Goal: Task Accomplishment & Management: Use online tool/utility

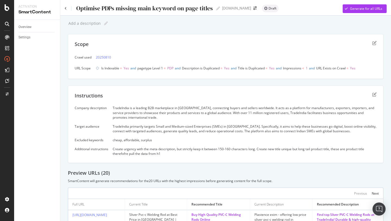
click at [66, 10] on div "Optimise PDPs missing main keyword on page titles Optimise PDPs missing main ke…" at bounding box center [142, 8] width 155 height 8
click at [66, 8] on icon at bounding box center [66, 8] width 2 height 3
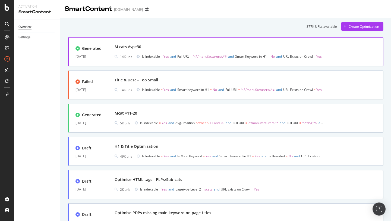
click at [163, 52] on div "M cats Avp>30 14K urls Is Indexable = Yes and Full URL = ^.*/manufacturers/.*$ …" at bounding box center [246, 51] width 262 height 17
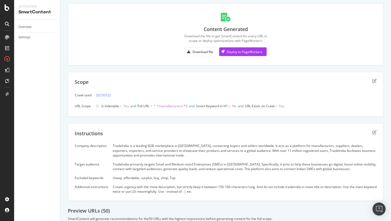
scroll to position [44, 0]
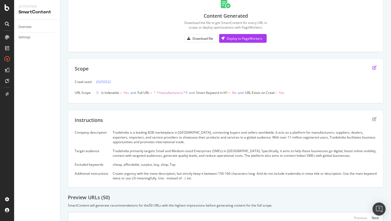
click at [374, 68] on icon "edit" at bounding box center [375, 67] width 4 height 4
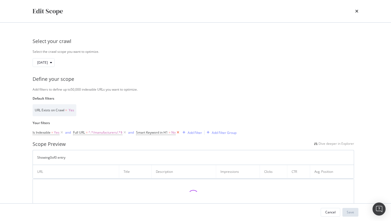
click at [179, 132] on icon "modal" at bounding box center [178, 132] width 5 height 5
click at [142, 132] on div "Add Filter" at bounding box center [142, 132] width 14 height 5
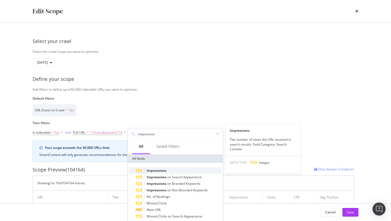
type input "impression"
click at [162, 169] on span "Impressions" at bounding box center [157, 170] width 20 height 5
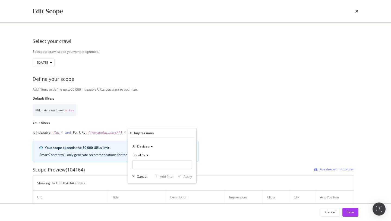
click at [144, 155] on span "Equal to" at bounding box center [139, 154] width 12 height 5
click at [147, 178] on span "Less than" at bounding box center [142, 180] width 14 height 5
click at [146, 165] on input "modal" at bounding box center [162, 164] width 60 height 9
type input "1"
click at [186, 176] on div "Apply" at bounding box center [188, 176] width 8 height 5
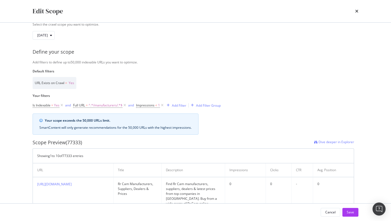
scroll to position [0, 0]
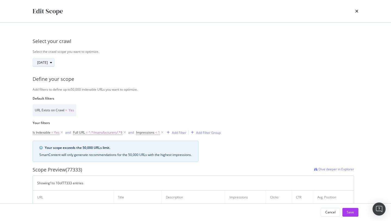
click at [54, 65] on div "[DATE]" at bounding box center [45, 63] width 17 height 8
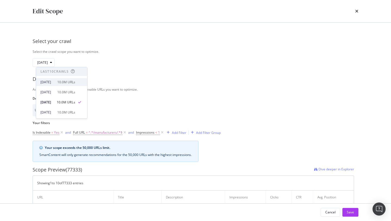
click at [64, 85] on div "[DATE] 10.0M URLs" at bounding box center [61, 82] width 51 height 8
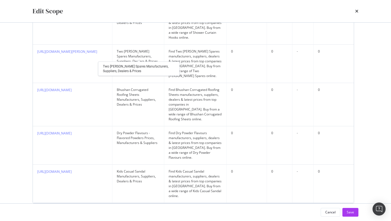
scroll to position [395, 0]
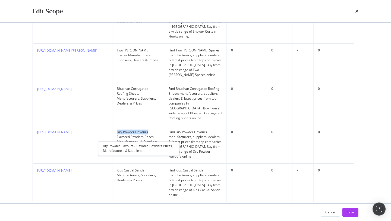
drag, startPoint x: 120, startPoint y: 122, endPoint x: 150, endPoint y: 123, distance: 30.2
click at [150, 129] on div "Dry Powder Flavours - Flavored Powders Prices, Manufacturers & Suppliers" at bounding box center [138, 136] width 43 height 15
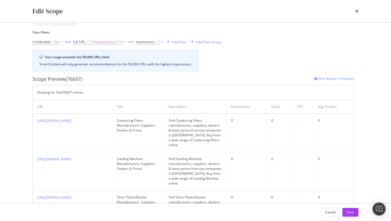
scroll to position [92, 0]
click at [179, 40] on div "Add Filter" at bounding box center [179, 41] width 14 height 5
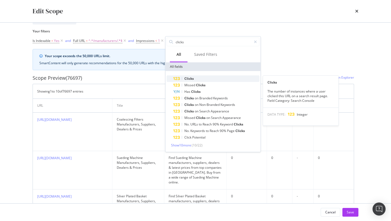
type input "clicks"
click at [199, 78] on div "Clicks" at bounding box center [216, 78] width 86 height 7
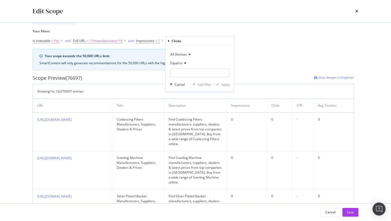
click at [177, 65] on div "Equal to" at bounding box center [200, 63] width 60 height 9
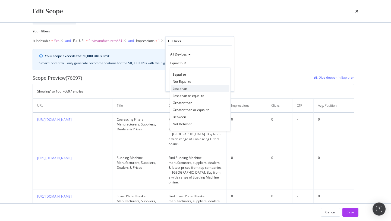
click at [184, 90] on span "Less than" at bounding box center [180, 88] width 14 height 5
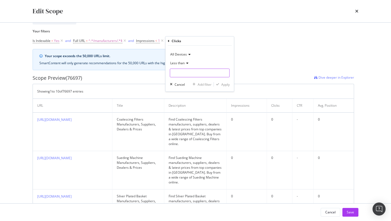
click at [182, 74] on input "modal" at bounding box center [200, 72] width 60 height 9
type input "1"
click at [224, 86] on div "Apply" at bounding box center [225, 84] width 8 height 5
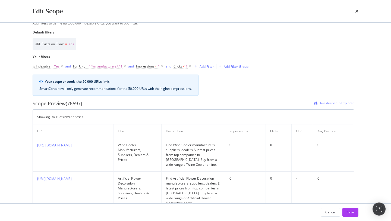
scroll to position [0, 0]
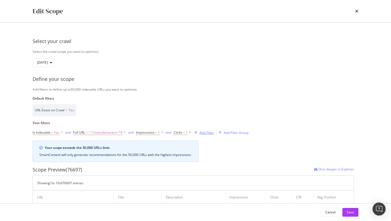
click at [211, 131] on div "Add Filter" at bounding box center [207, 132] width 14 height 5
type input "t"
type input "g"
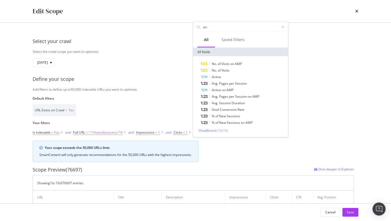
type input "a"
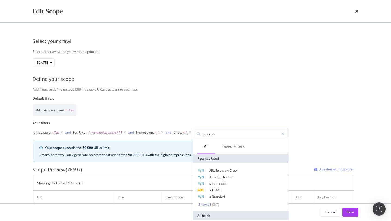
type input "sessions"
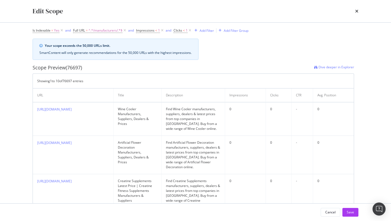
scroll to position [102, 0]
click at [202, 31] on div "Add Filter" at bounding box center [207, 30] width 14 height 5
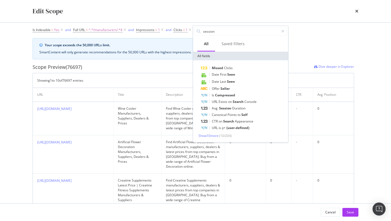
type input "sessions"
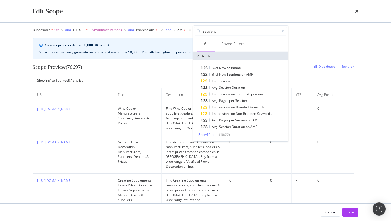
click at [204, 135] on span "Show 10 more" at bounding box center [209, 134] width 20 height 5
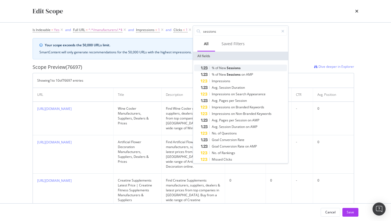
click at [224, 69] on span "New" at bounding box center [223, 67] width 8 height 5
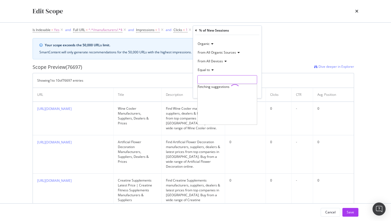
click at [217, 81] on input "modal" at bounding box center [228, 79] width 60 height 9
click at [212, 72] on div "Equal to" at bounding box center [228, 69] width 60 height 9
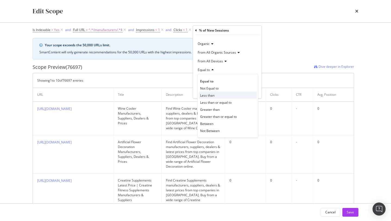
click at [213, 93] on span "Less than" at bounding box center [207, 95] width 14 height 5
click at [212, 84] on div "Organic From All Organic Sources From All Devices Less than Cancel Add filter A…" at bounding box center [227, 66] width 68 height 63
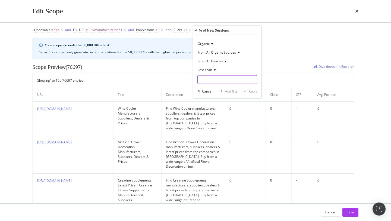
click at [211, 79] on input "modal" at bounding box center [228, 79] width 60 height 9
type input "1"
click at [252, 92] on div "Apply" at bounding box center [253, 91] width 8 height 5
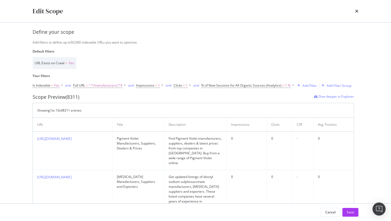
scroll to position [28, 0]
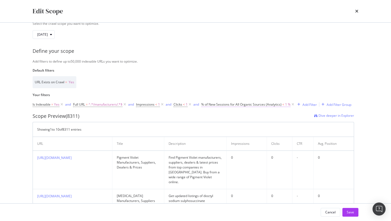
click at [280, 106] on span "% of New Sessions for All Organic Sources (Analytics)" at bounding box center [241, 104] width 80 height 5
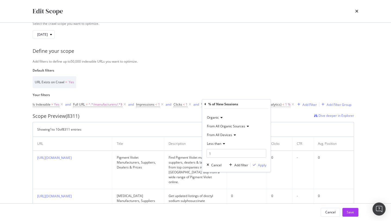
click at [285, 104] on span "% of New Sessions for All Organic Sources (Analytics) < 1 %" at bounding box center [245, 104] width 89 height 5
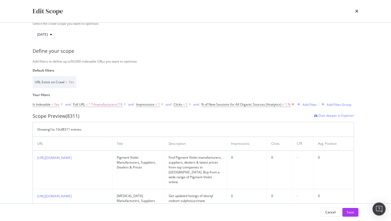
click at [294, 103] on icon "modal" at bounding box center [293, 104] width 5 height 5
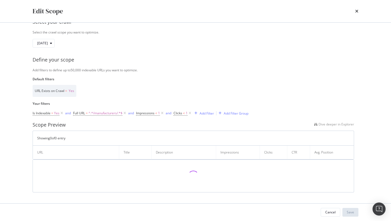
scroll to position [20, 0]
click at [209, 113] on div "Add Filter" at bounding box center [207, 113] width 14 height 5
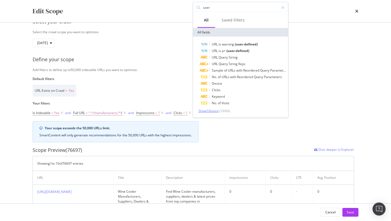
type input "user"
click at [213, 109] on span "Show 10 more" at bounding box center [209, 110] width 20 height 5
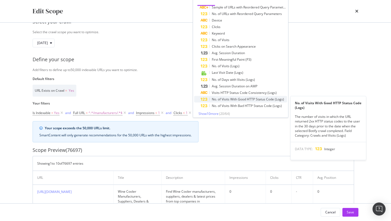
scroll to position [27, 0]
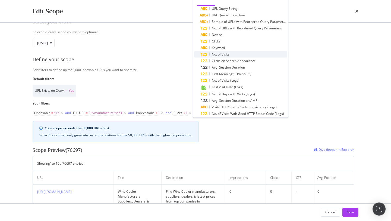
click at [221, 53] on span "of" at bounding box center [220, 54] width 4 height 5
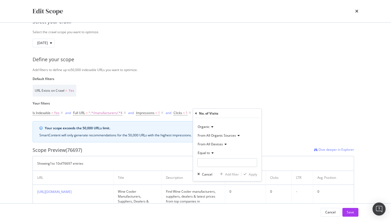
click at [205, 151] on span "Equal to" at bounding box center [204, 152] width 12 height 5
click at [209, 177] on span "Less than" at bounding box center [207, 178] width 14 height 5
click at [211, 162] on input "modal" at bounding box center [228, 162] width 60 height 9
type input "1"
click at [249, 173] on div "Apply" at bounding box center [253, 173] width 8 height 5
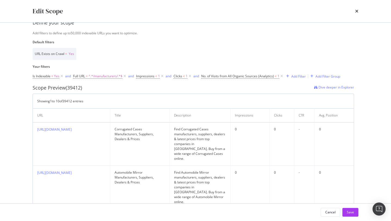
scroll to position [60, 0]
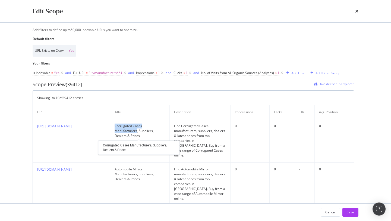
drag, startPoint x: 119, startPoint y: 127, endPoint x: 141, endPoint y: 129, distance: 22.2
click at [141, 129] on div "Corrugated Cases Manufacturers, Suppliers, Dealers & Prices" at bounding box center [140, 130] width 51 height 15
click at [0, 139] on div "Edit Scope Select your crawl Select the crawl scope you want to optimize. [DATE…" at bounding box center [195, 110] width 391 height 221
click at [265, 73] on span "No. of Visits from All Organic Sources (Analytics)" at bounding box center [237, 72] width 73 height 5
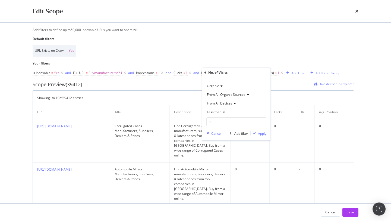
click at [214, 133] on div "Cancel" at bounding box center [216, 133] width 10 height 5
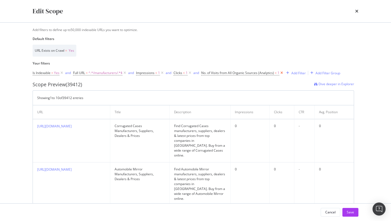
click at [281, 74] on icon "modal" at bounding box center [282, 72] width 5 height 5
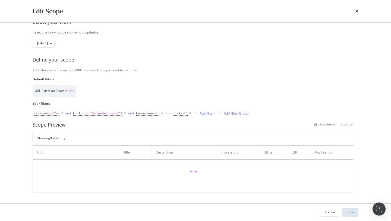
click at [207, 113] on div "Add Filter" at bounding box center [207, 113] width 14 height 5
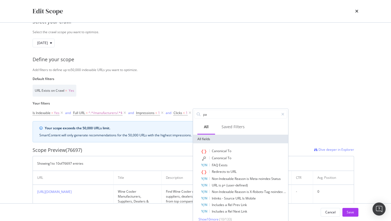
type input "p"
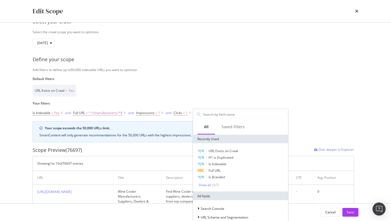
click at [226, 89] on div "URL Exists on Crawl = Yes" at bounding box center [194, 91] width 322 height 12
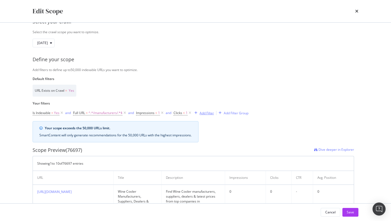
click at [208, 112] on div "Add Filter" at bounding box center [207, 113] width 14 height 5
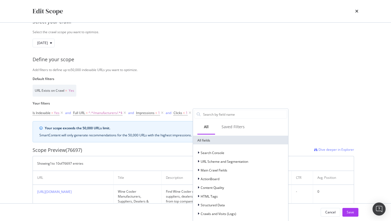
scroll to position [60, 0]
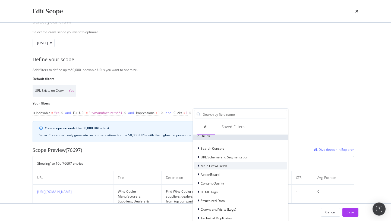
click at [213, 167] on span "Main Crawl Fields" at bounding box center [214, 165] width 27 height 5
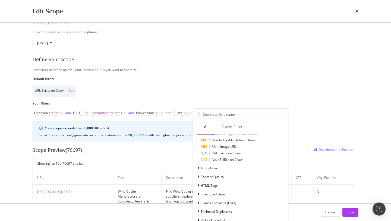
scroll to position [260, 0]
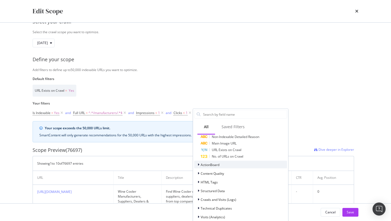
click at [212, 165] on span "ActionBoard" at bounding box center [210, 164] width 19 height 5
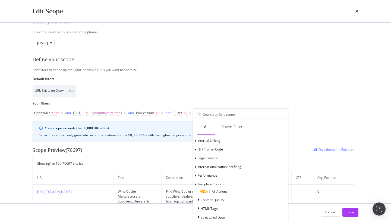
scroll to position [318, 0]
click at [211, 173] on span "Performance" at bounding box center [208, 174] width 20 height 5
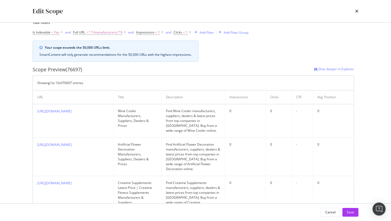
scroll to position [99, 0]
click at [209, 33] on div "Add Filter" at bounding box center [207, 33] width 14 height 5
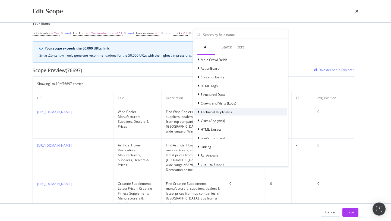
scroll to position [92, 0]
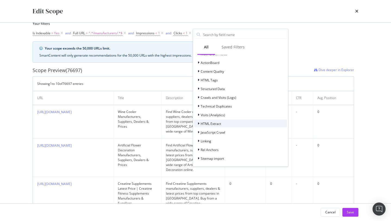
click at [211, 122] on span "HTML Extract" at bounding box center [211, 123] width 20 height 5
click at [211, 121] on span "HTML Extract" at bounding box center [211, 123] width 20 height 5
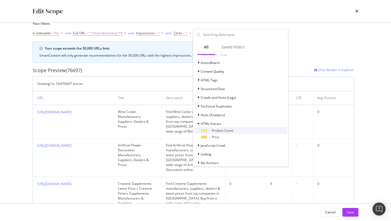
click at [218, 131] on span "Product Count" at bounding box center [222, 130] width 21 height 5
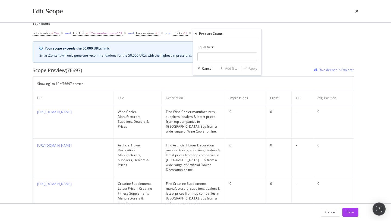
click at [212, 47] on icon "modal" at bounding box center [212, 46] width 4 height 3
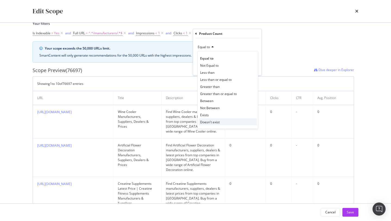
click at [217, 120] on span "Doesn't exist" at bounding box center [210, 121] width 20 height 5
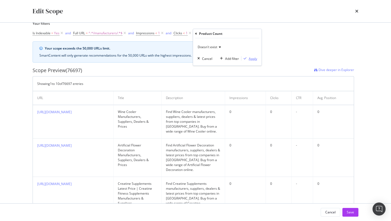
click at [253, 59] on div "Apply" at bounding box center [253, 58] width 8 height 5
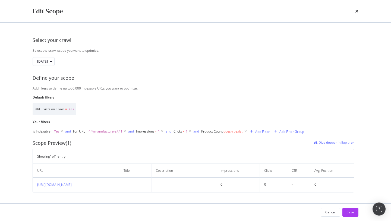
scroll to position [7, 0]
click at [235, 129] on span "doesn't exist" at bounding box center [233, 131] width 19 height 5
click at [221, 138] on span "Doesn't exist" at bounding box center [217, 138] width 20 height 5
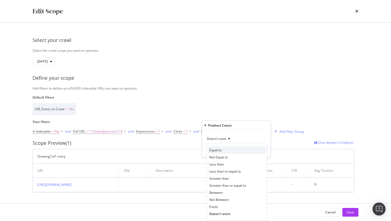
click at [220, 149] on span "Equal to" at bounding box center [216, 150] width 12 height 5
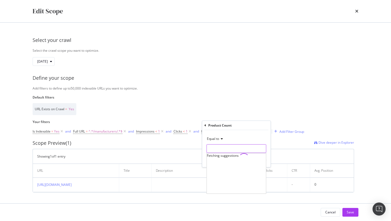
click at [221, 149] on input "modal" at bounding box center [237, 148] width 60 height 9
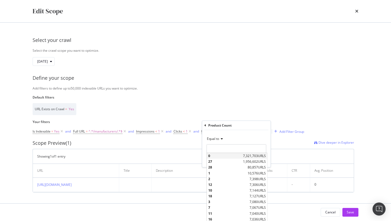
click at [219, 157] on span "0" at bounding box center [224, 155] width 33 height 5
type input "0"
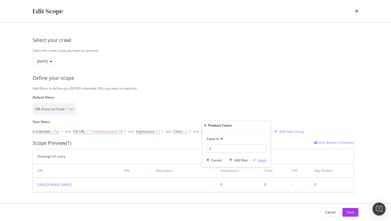
click at [259, 161] on div "Apply" at bounding box center [262, 160] width 8 height 5
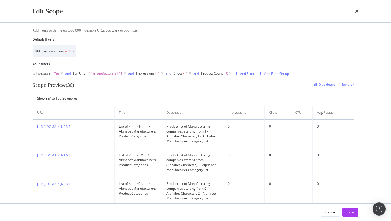
scroll to position [63, 0]
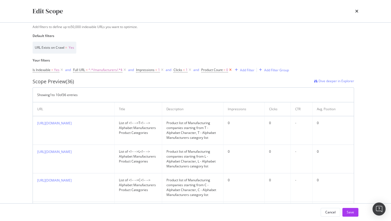
click at [233, 70] on icon "modal" at bounding box center [230, 69] width 5 height 5
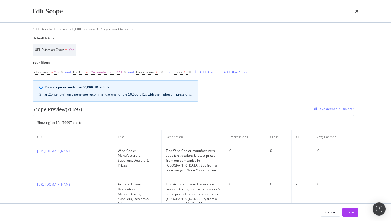
scroll to position [60, 0]
click at [208, 71] on div "Add Filter" at bounding box center [207, 72] width 14 height 5
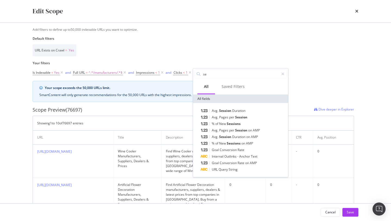
type input "s"
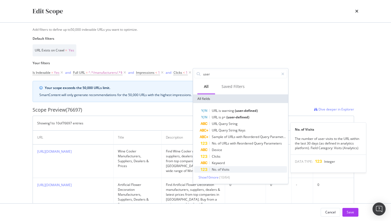
type input "user"
click at [218, 169] on span "of" at bounding box center [220, 169] width 4 height 5
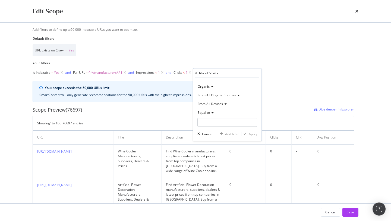
click at [209, 109] on div "Equal to" at bounding box center [228, 112] width 60 height 9
click at [210, 137] on span "Less than" at bounding box center [207, 137] width 14 height 5
click at [210, 121] on input "modal" at bounding box center [228, 122] width 60 height 9
type input "10"
click at [253, 136] on div "Apply" at bounding box center [253, 133] width 8 height 5
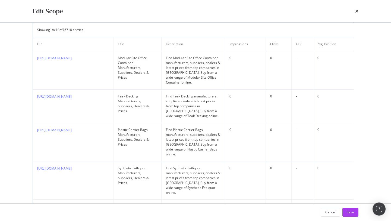
scroll to position [151, 0]
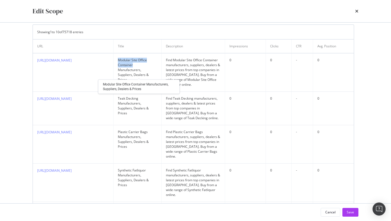
drag, startPoint x: 119, startPoint y: 60, endPoint x: 134, endPoint y: 65, distance: 15.4
click at [134, 65] on div "Modular Site Office Container Manufacturers, Suppliers, Dealers & Prices" at bounding box center [137, 70] width 39 height 24
copy div "Modular Site Office Container"
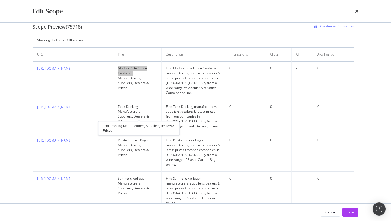
scroll to position [142, 0]
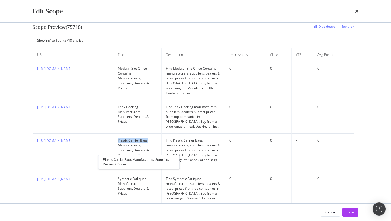
drag, startPoint x: 119, startPoint y: 140, endPoint x: 148, endPoint y: 142, distance: 29.5
click at [148, 142] on td "Plastic Carrier Bags Manufacturers, Suppliers, Dealers & Prices" at bounding box center [138, 152] width 48 height 38
copy div "Plastic Carrier Bags"
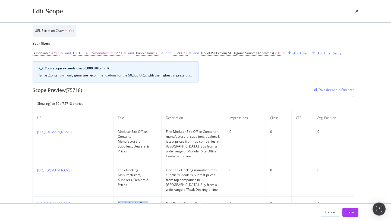
scroll to position [78, 0]
click at [283, 55] on icon "modal" at bounding box center [284, 53] width 5 height 5
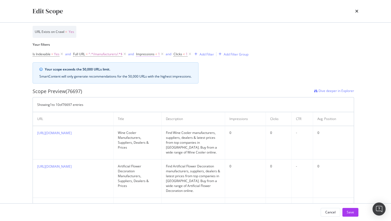
click at [152, 53] on span "Impressions" at bounding box center [145, 54] width 18 height 5
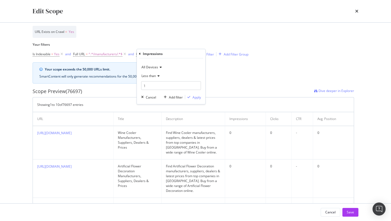
click at [155, 76] on span "Less than" at bounding box center [149, 75] width 14 height 5
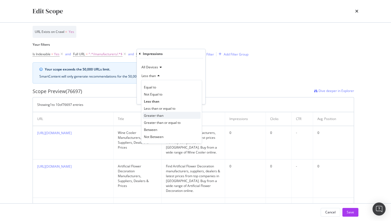
click at [158, 113] on span "Greater than" at bounding box center [154, 115] width 20 height 5
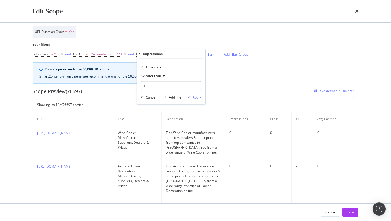
click at [197, 99] on button "Apply" at bounding box center [193, 96] width 16 height 5
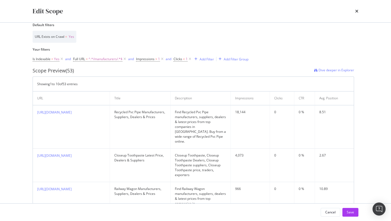
scroll to position [76, 0]
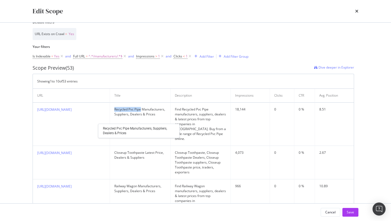
drag, startPoint x: 120, startPoint y: 110, endPoint x: 146, endPoint y: 107, distance: 26.2
click at [146, 108] on div "Recycled Pvc Pipe Manufacturers, Suppliers, Dealers & Prices" at bounding box center [140, 112] width 52 height 10
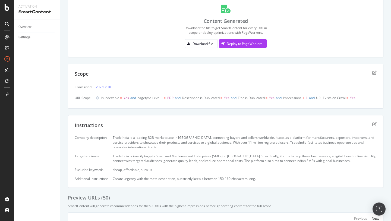
scroll to position [39, 0]
